Goal: Task Accomplishment & Management: Manage account settings

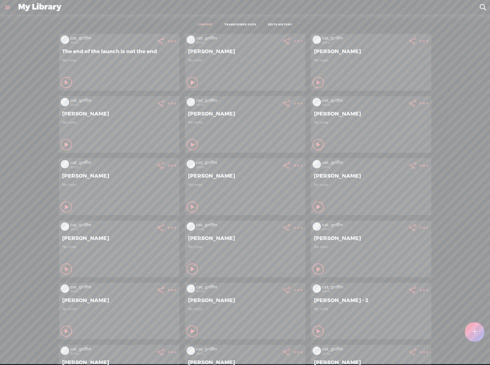
click at [484, 337] on div at bounding box center [475, 329] width 20 height 25
click at [4, 7] on link at bounding box center [7, 7] width 15 height 15
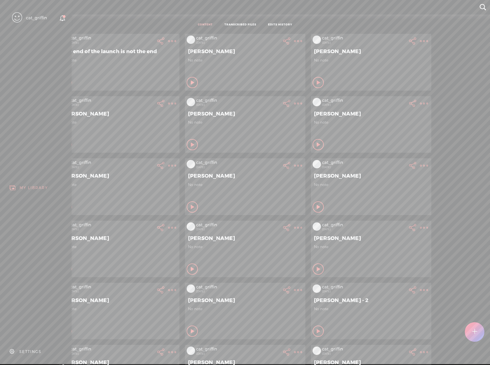
click at [20, 355] on div "SETTINGS" at bounding box center [37, 352] width 66 height 17
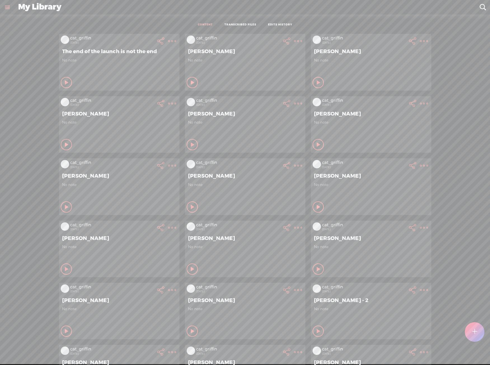
click at [9, 10] on link at bounding box center [7, 7] width 15 height 15
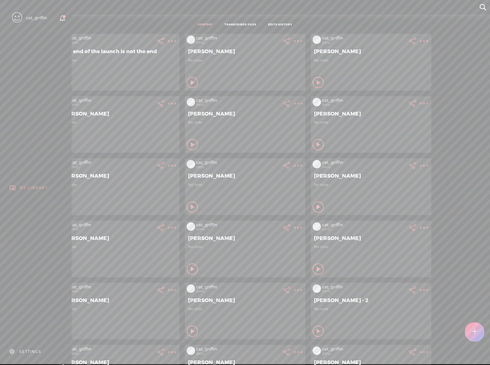
click at [31, 350] on div "SETTINGS" at bounding box center [30, 352] width 22 height 5
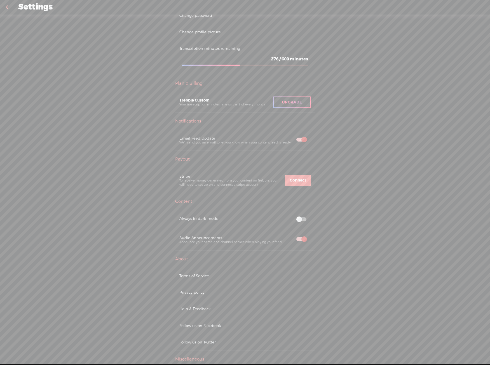
scroll to position [147, 0]
